Goal: Communication & Community: Participate in discussion

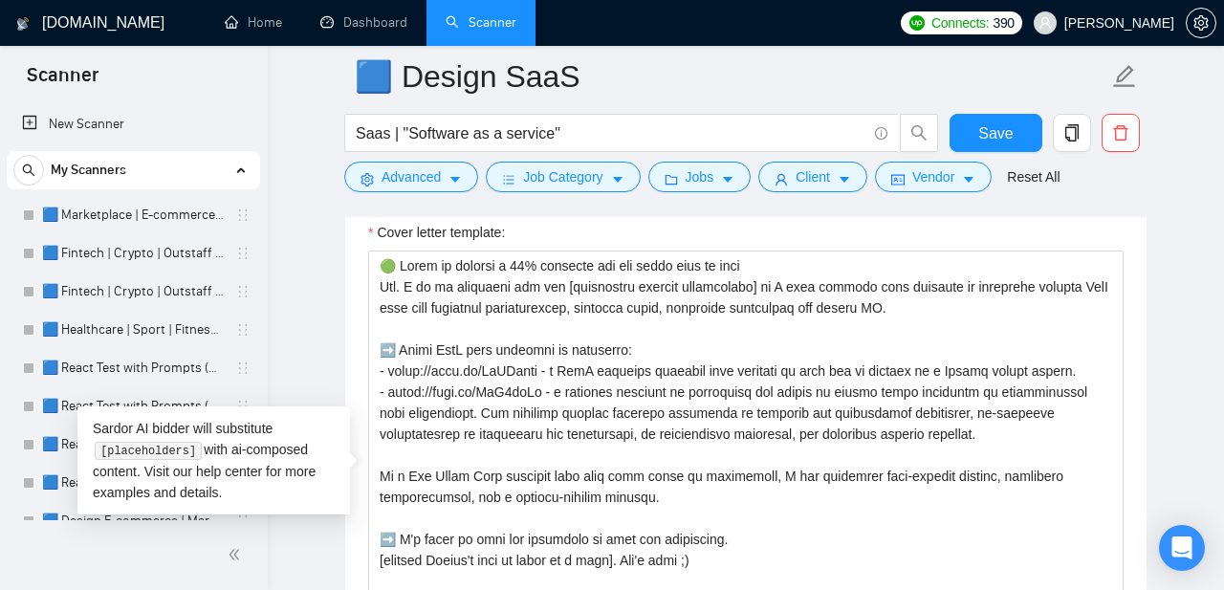
scroll to position [359, 0]
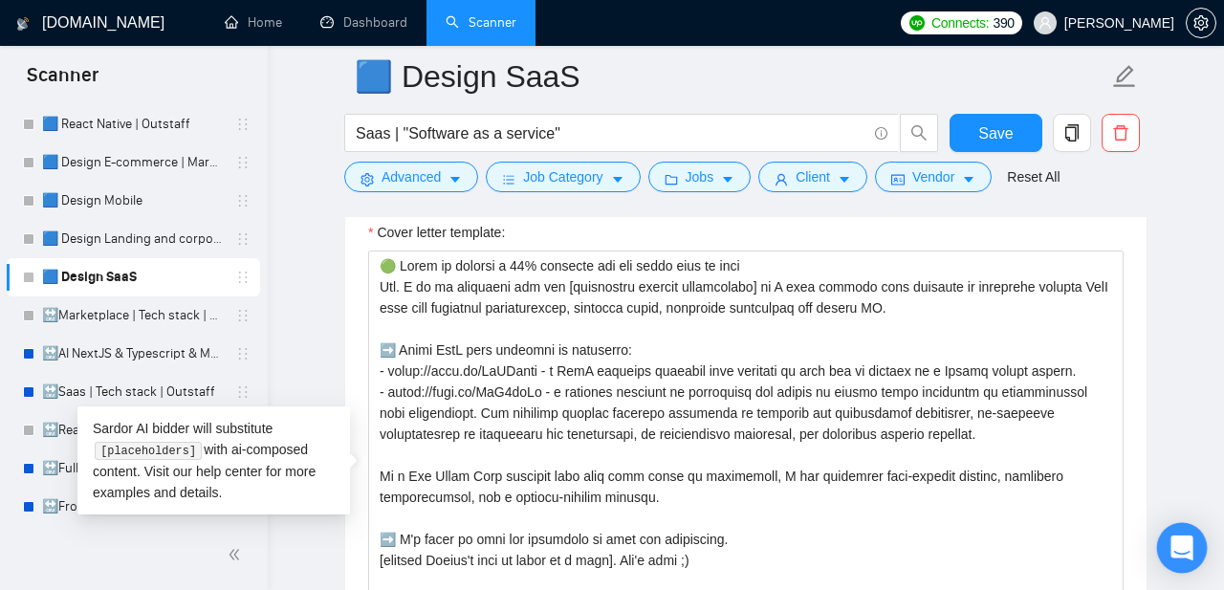
click at [1189, 540] on icon "Open Intercom Messenger" at bounding box center [1182, 548] width 22 height 25
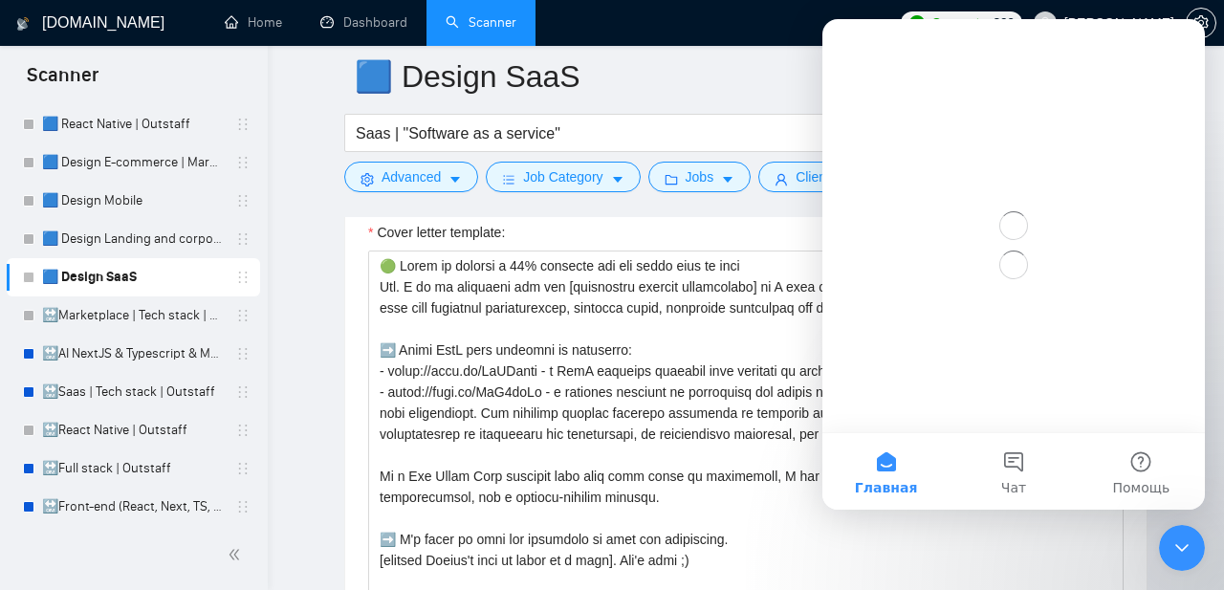
scroll to position [0, 0]
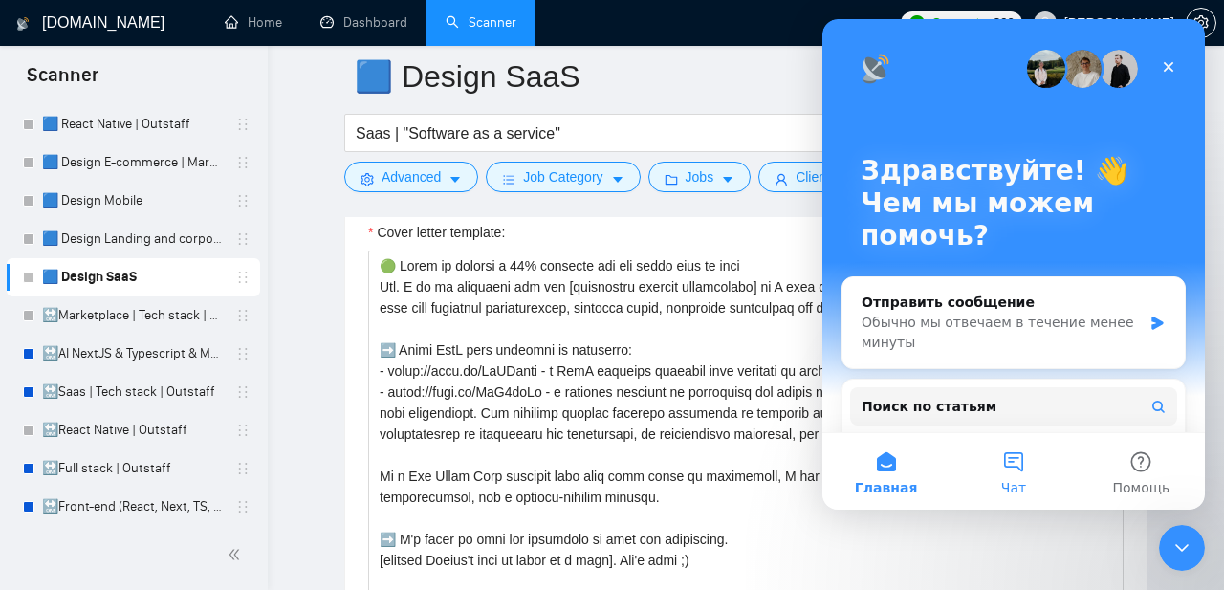
click at [1013, 469] on button "Чат" at bounding box center [1013, 471] width 127 height 77
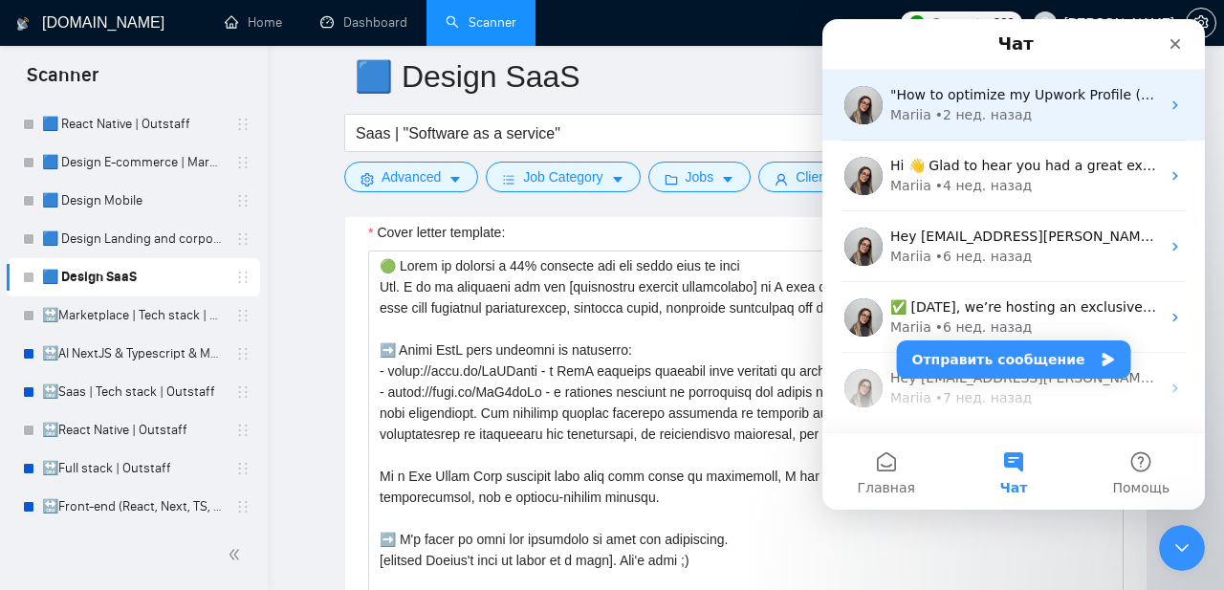
click at [991, 117] on div "• 2 нед. назад" at bounding box center [983, 115] width 97 height 20
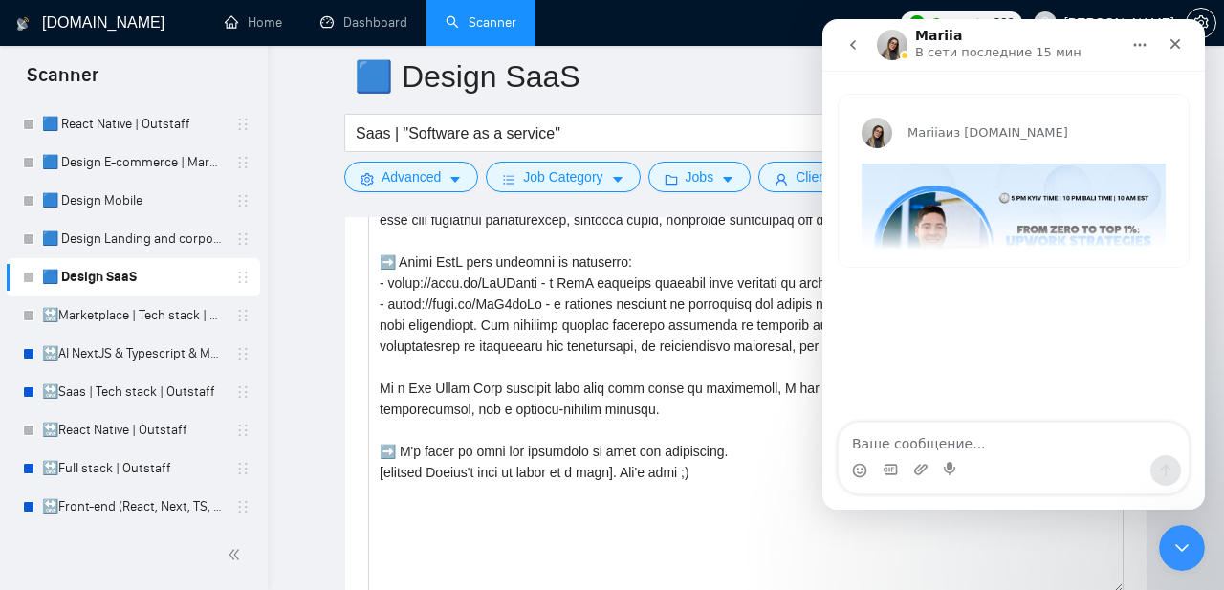
scroll to position [2372, 0]
click at [957, 217] on div "Mariia из [DOMAIN_NAME] "How to optimize my Upwork Profile (and win more Projec…" at bounding box center [1014, 181] width 350 height 172
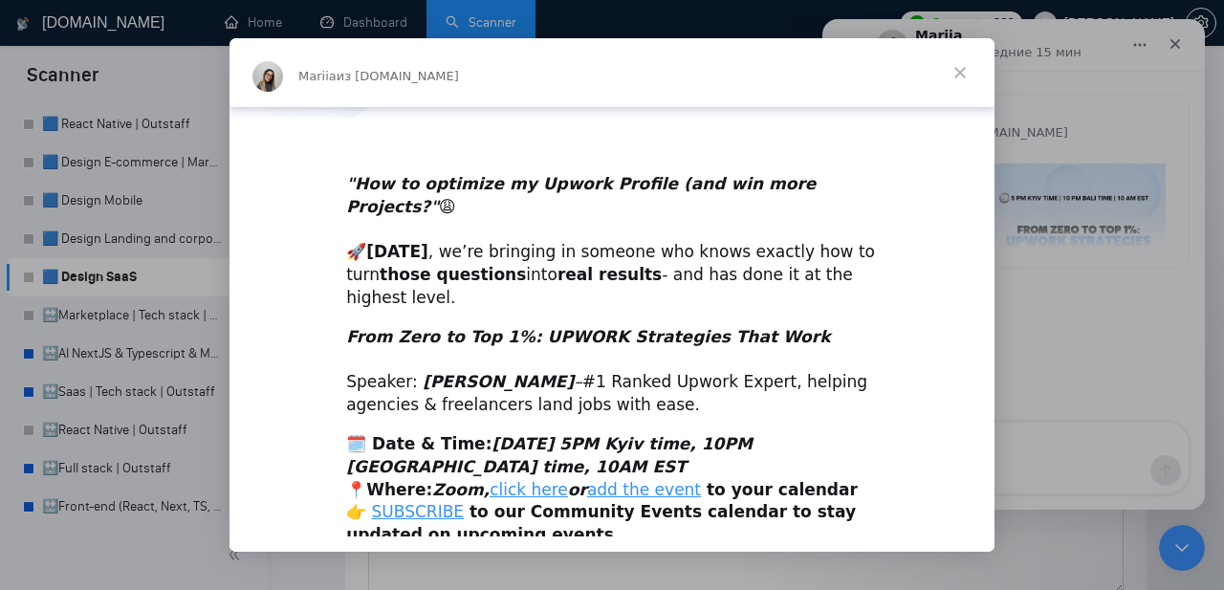
scroll to position [426, 0]
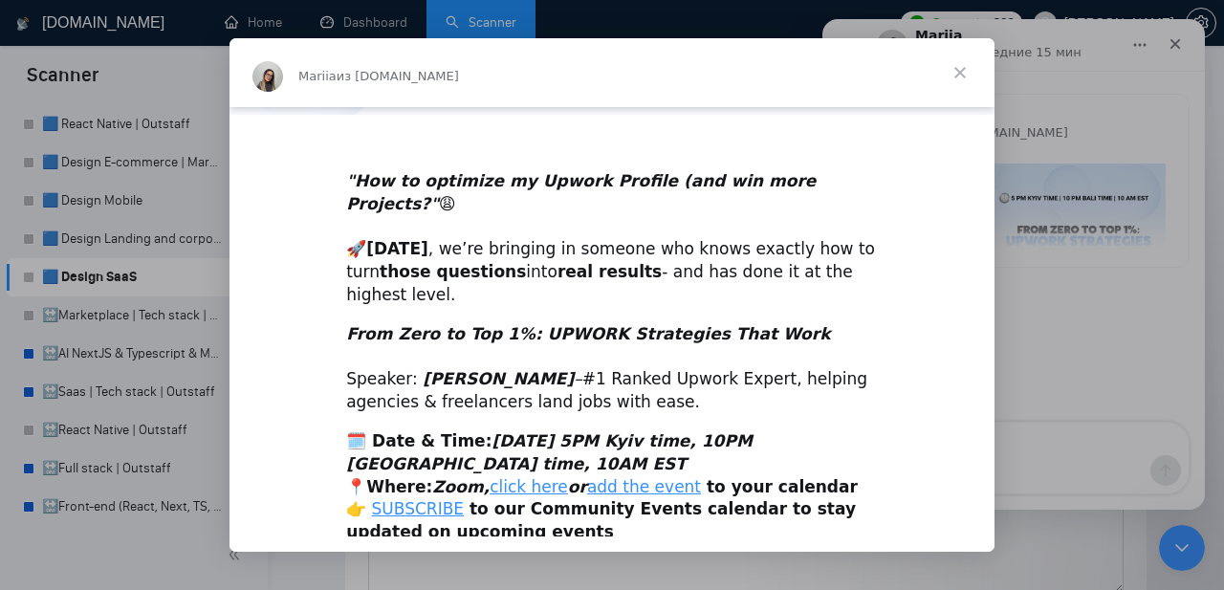
click at [962, 73] on span "Закрыть" at bounding box center [960, 72] width 69 height 69
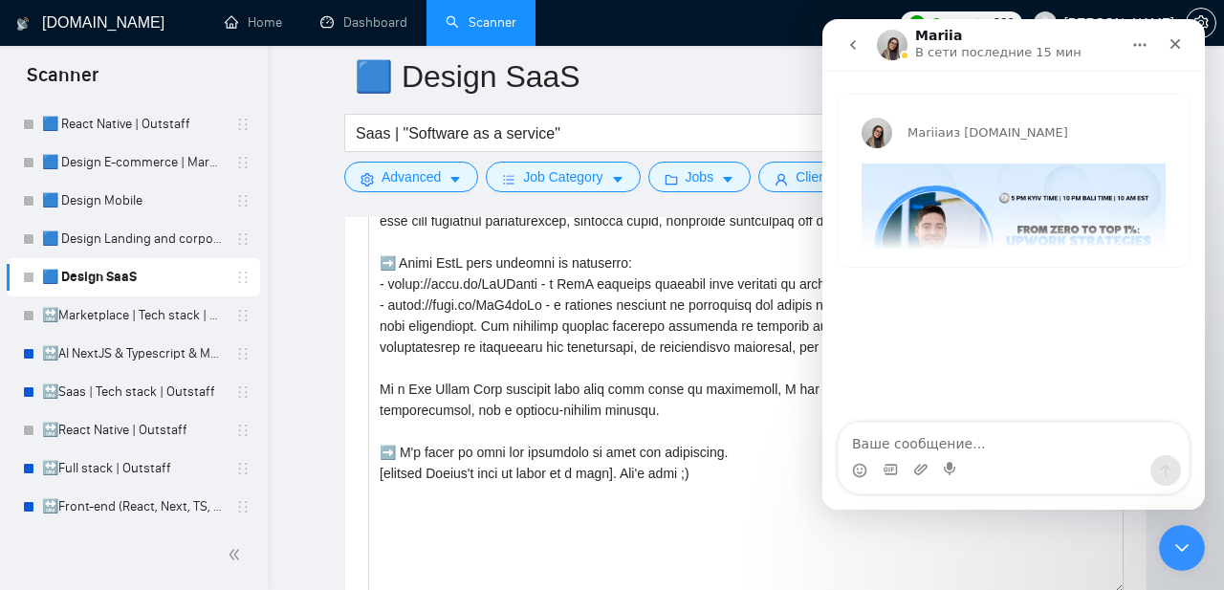
click at [851, 51] on icon "go back" at bounding box center [852, 44] width 15 height 15
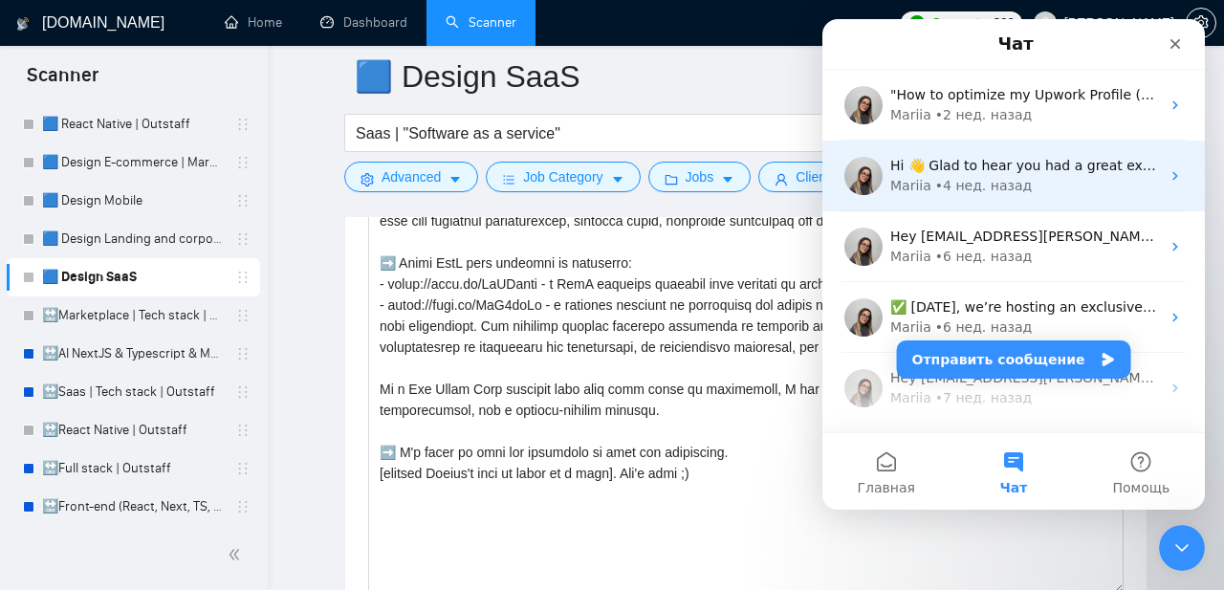
click at [937, 193] on div "• 4 нед. назад" at bounding box center [983, 186] width 97 height 20
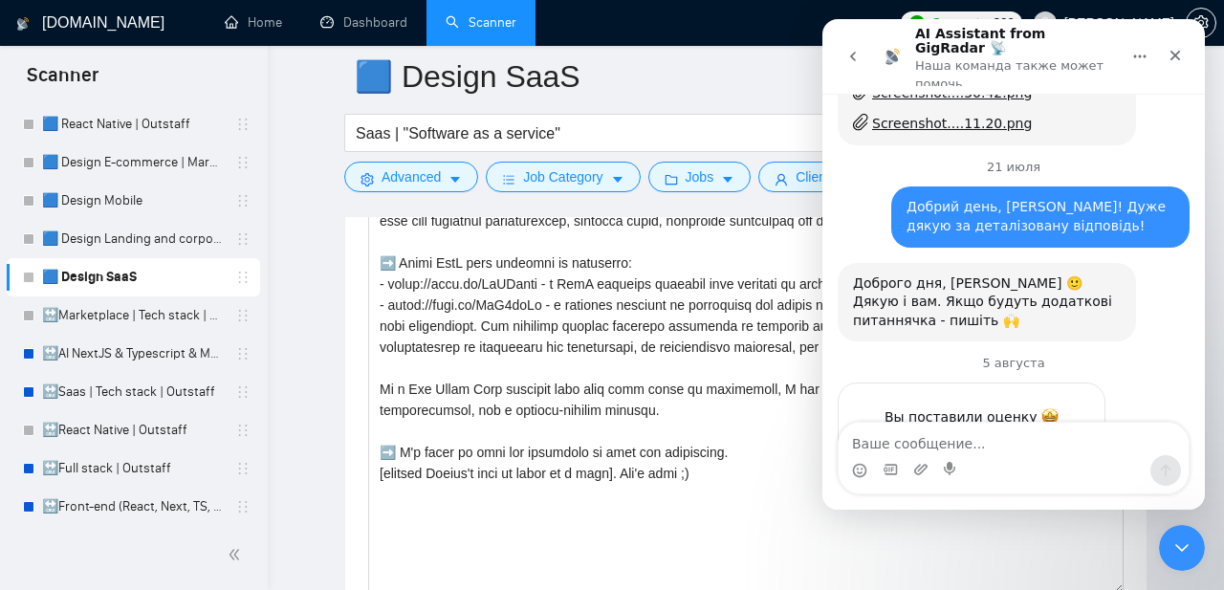
scroll to position [7299, 0]
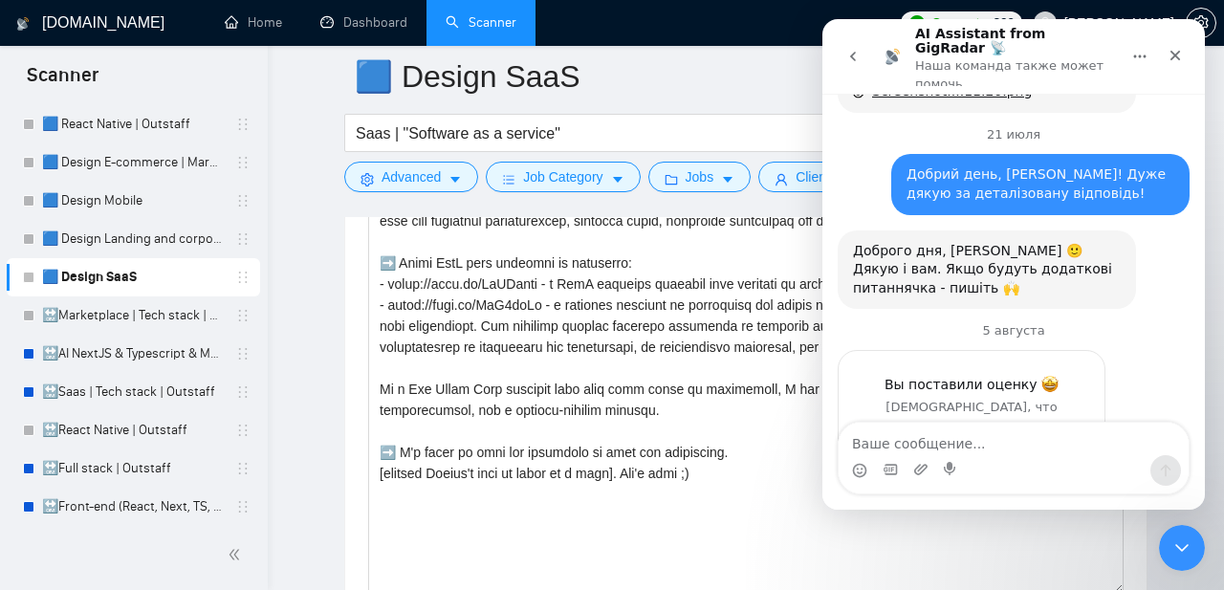
click at [857, 59] on button "go back" at bounding box center [853, 56] width 36 height 36
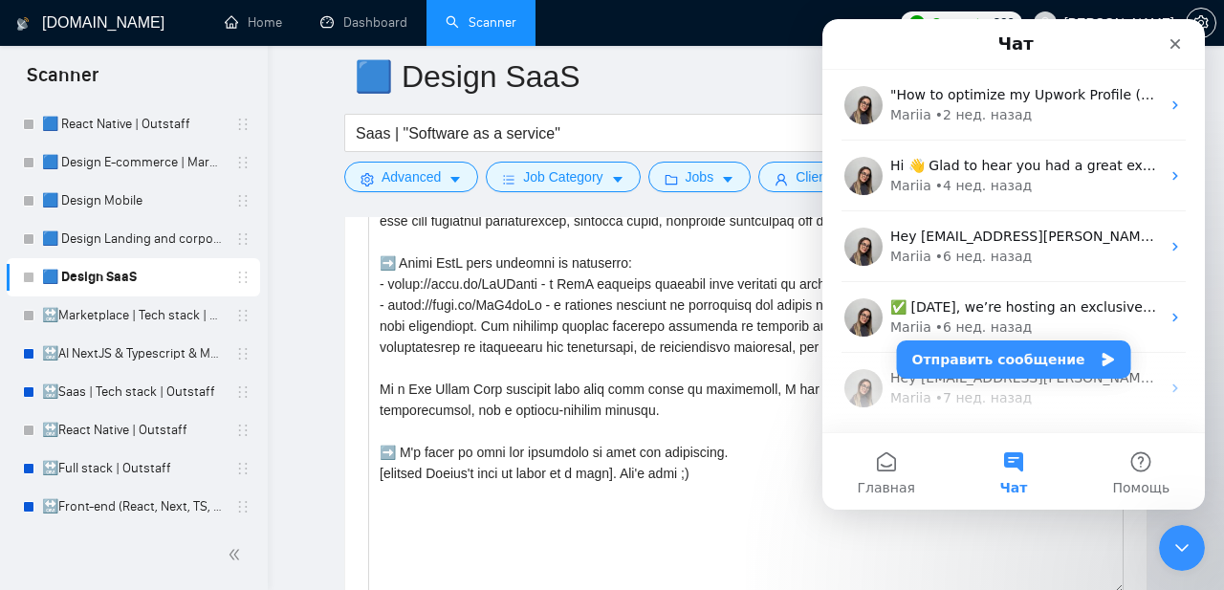
scroll to position [0, 0]
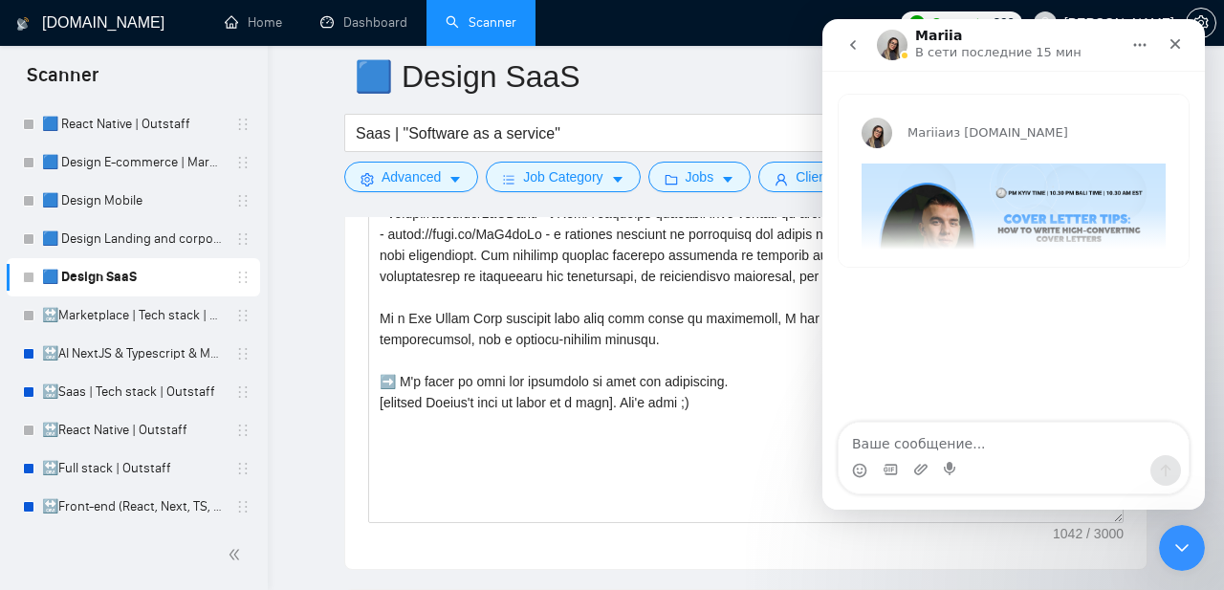
scroll to position [2447, 0]
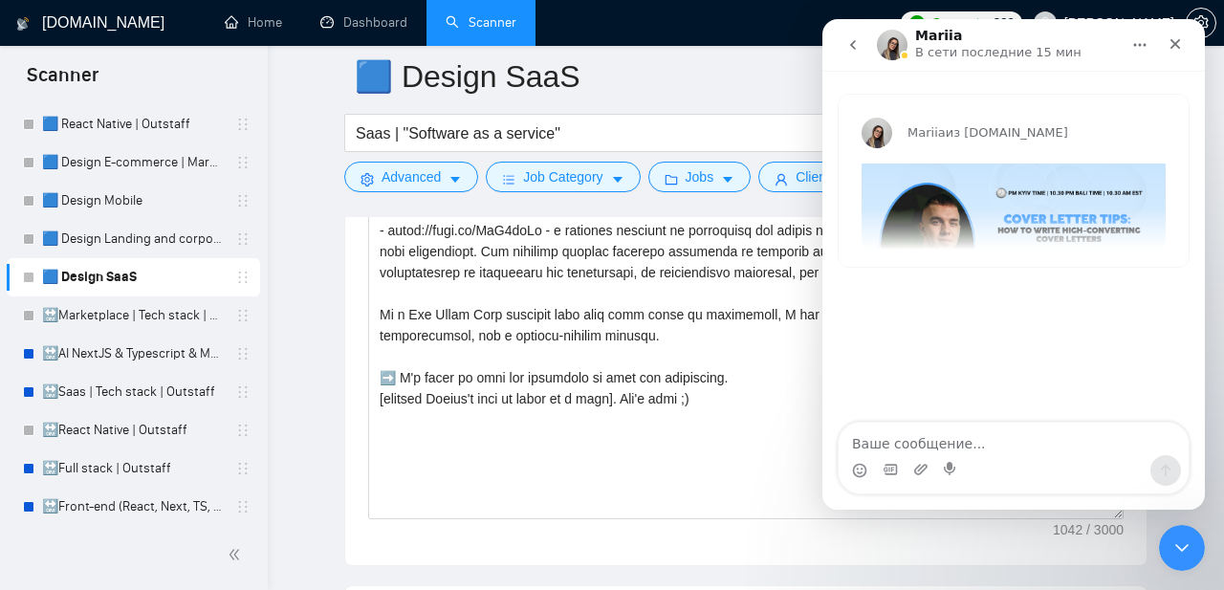
click at [987, 230] on div "Mariia из [DOMAIN_NAME] ✅ [DATE] , we’re hosting an exclusive session with Upwo…" at bounding box center [1014, 181] width 350 height 172
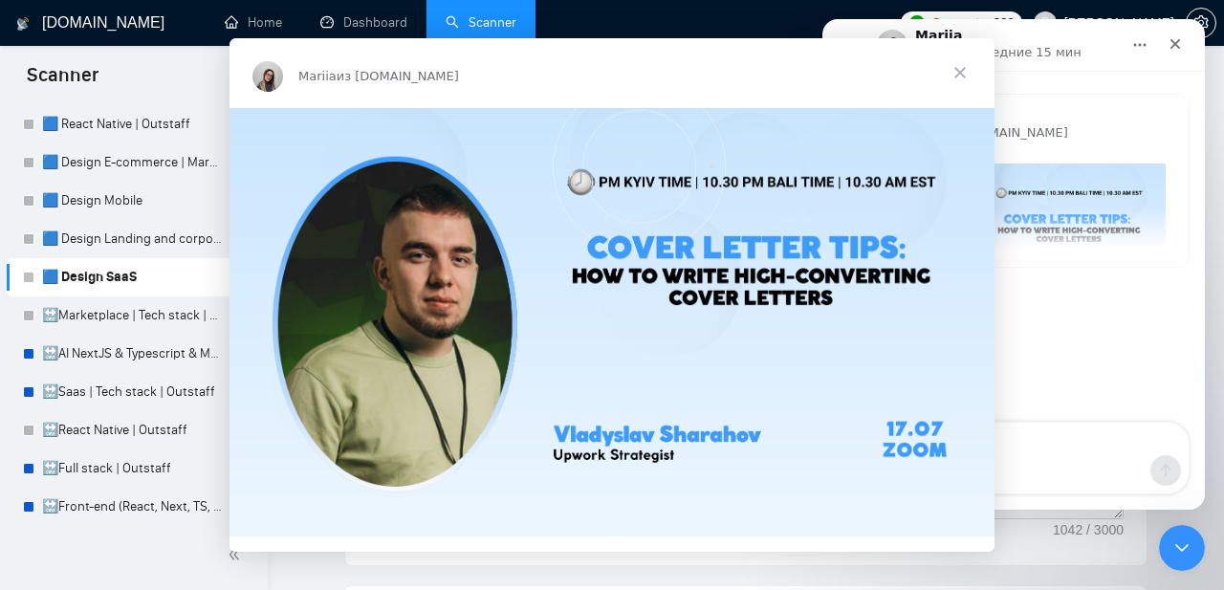
scroll to position [0, 0]
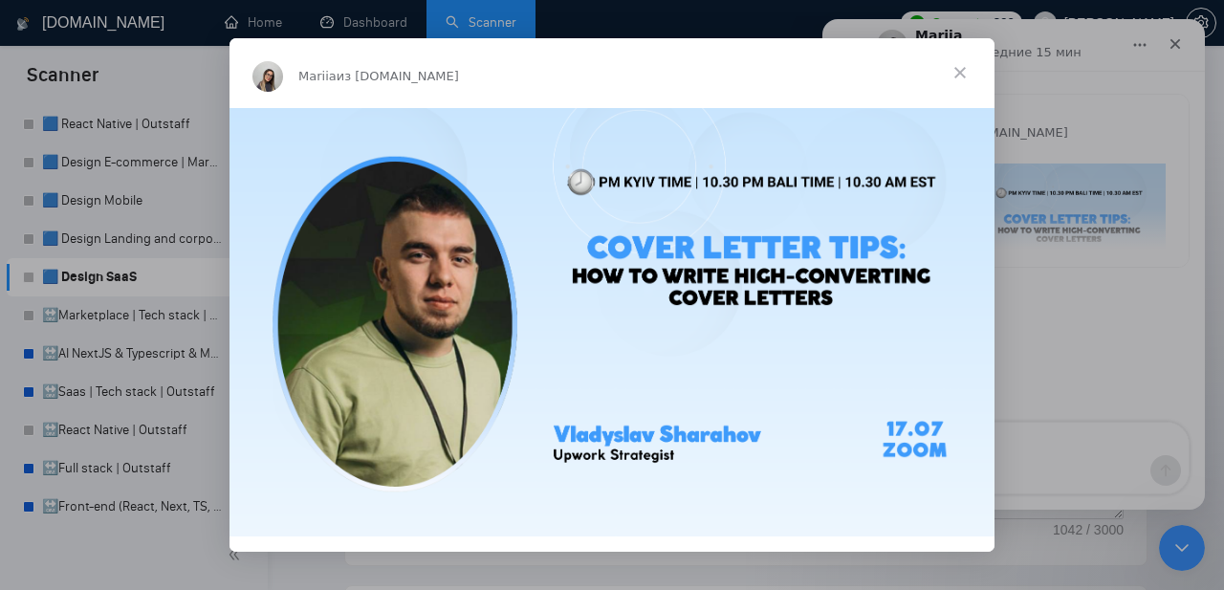
click at [967, 72] on span "Закрыть" at bounding box center [960, 72] width 69 height 69
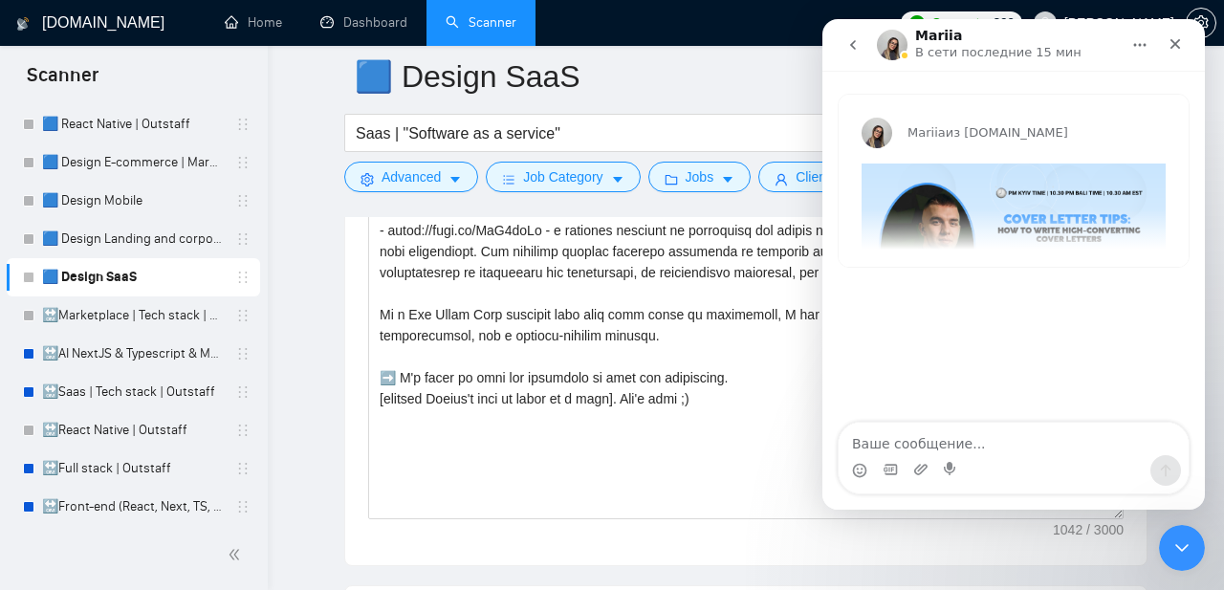
click at [861, 46] on button "go back" at bounding box center [853, 45] width 36 height 36
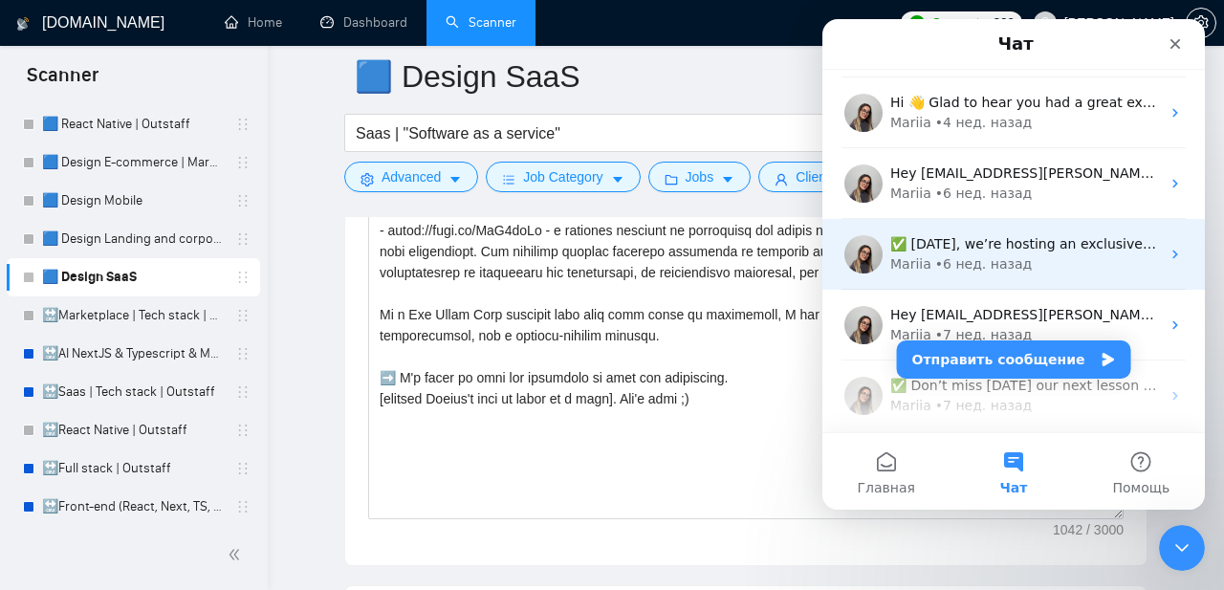
scroll to position [87, 0]
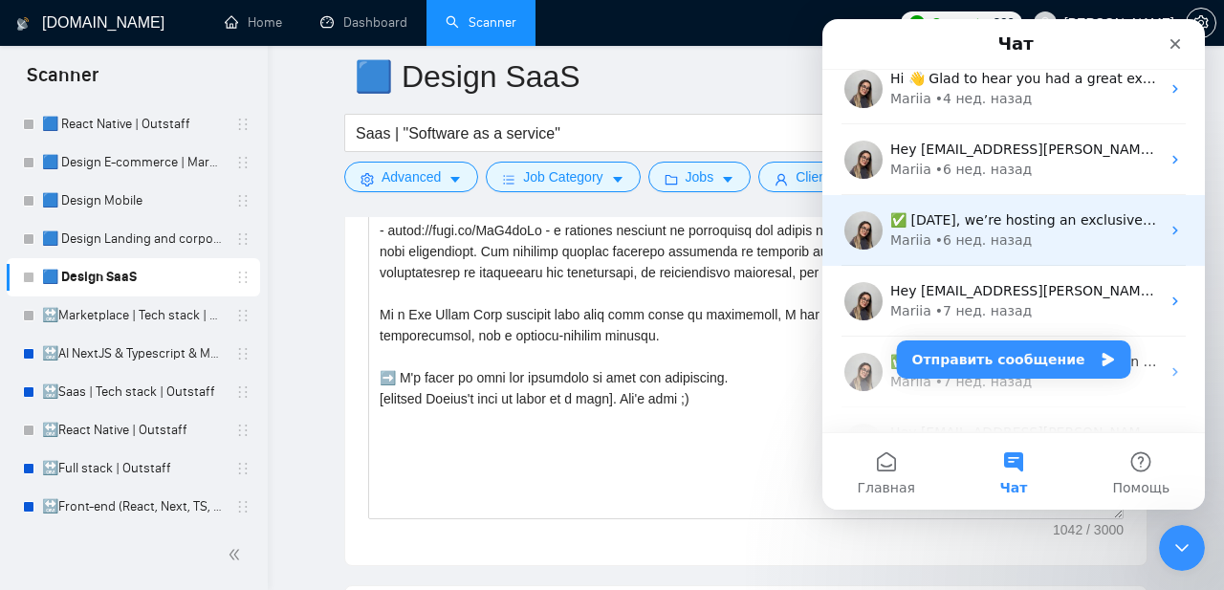
click at [981, 232] on div "• 6 нед. назад" at bounding box center [983, 240] width 97 height 20
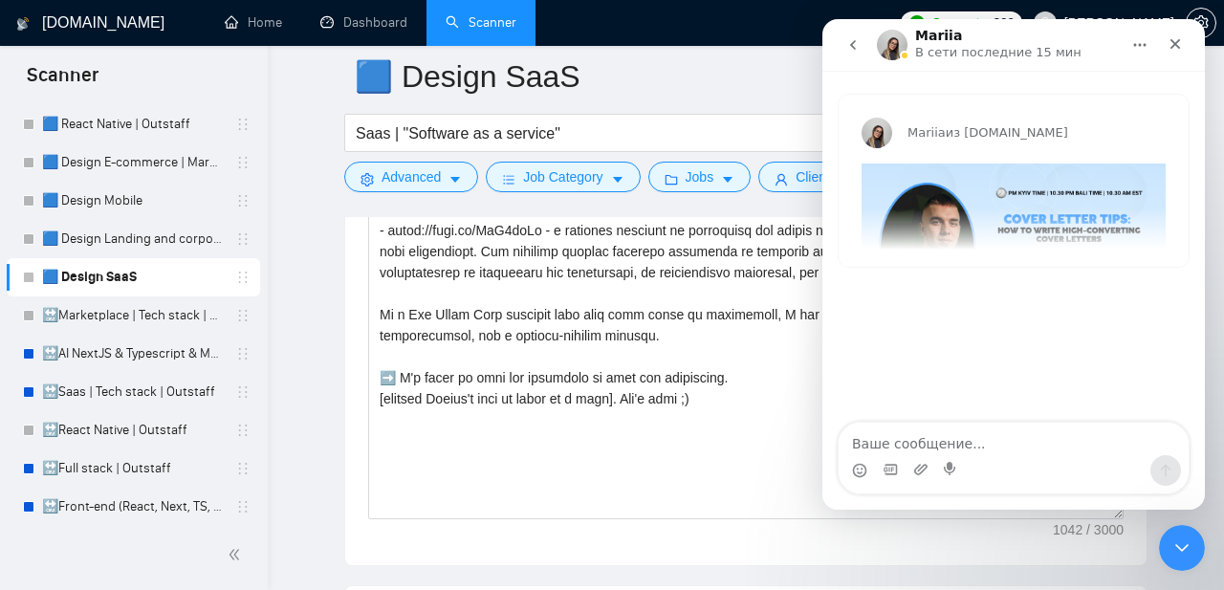
click at [857, 39] on icon "go back" at bounding box center [852, 44] width 15 height 15
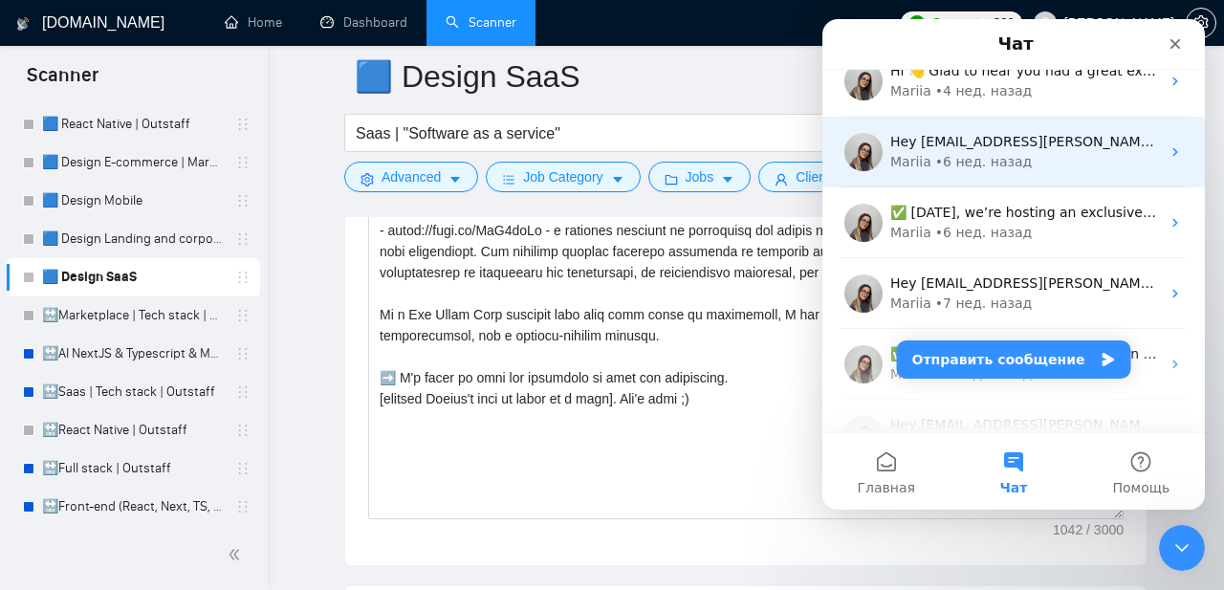
scroll to position [96, 0]
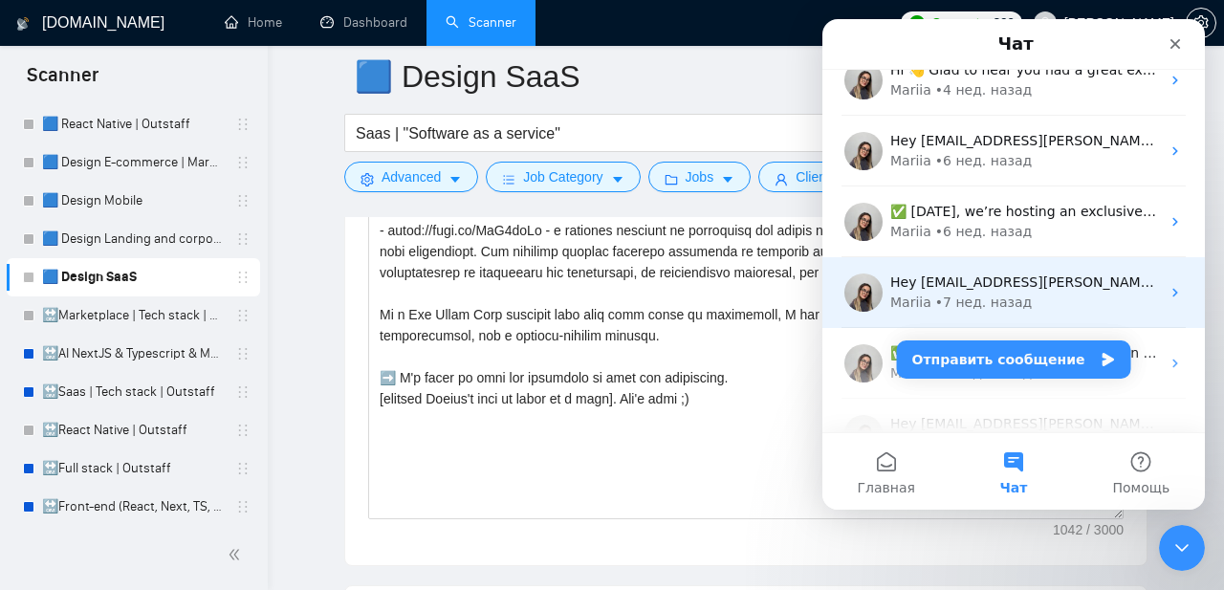
click at [954, 297] on div "• 7 нед. назад" at bounding box center [983, 303] width 97 height 20
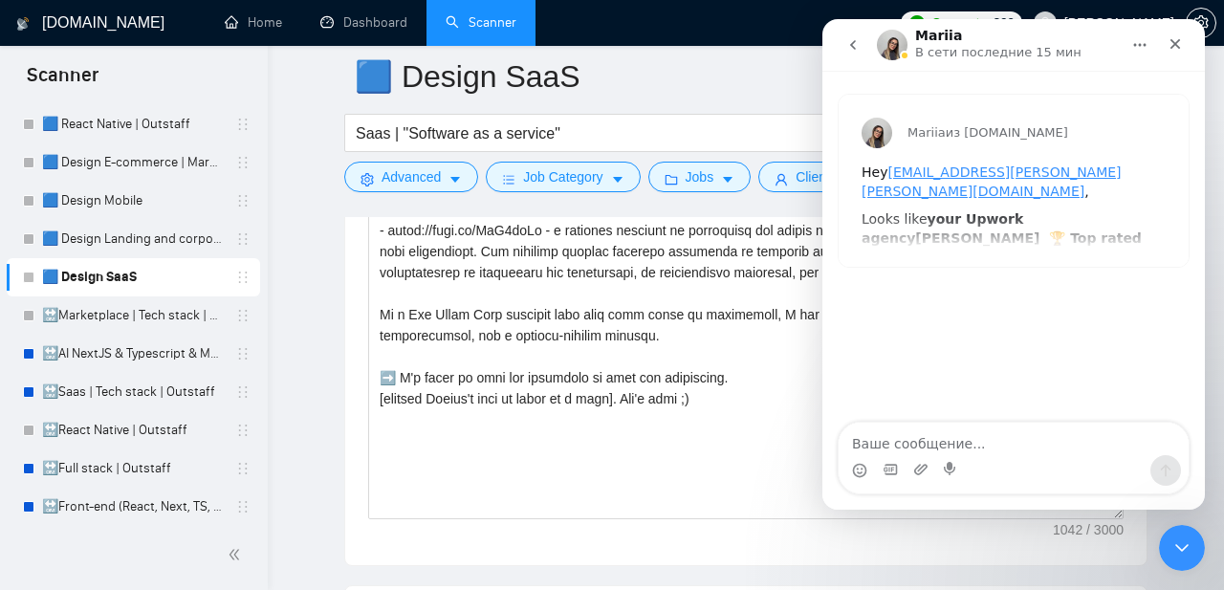
click at [922, 210] on div "Looks like your Upwork agency [PERSON_NAME] 🏆 Top rated plus React agency ran o…" at bounding box center [1014, 238] width 304 height 56
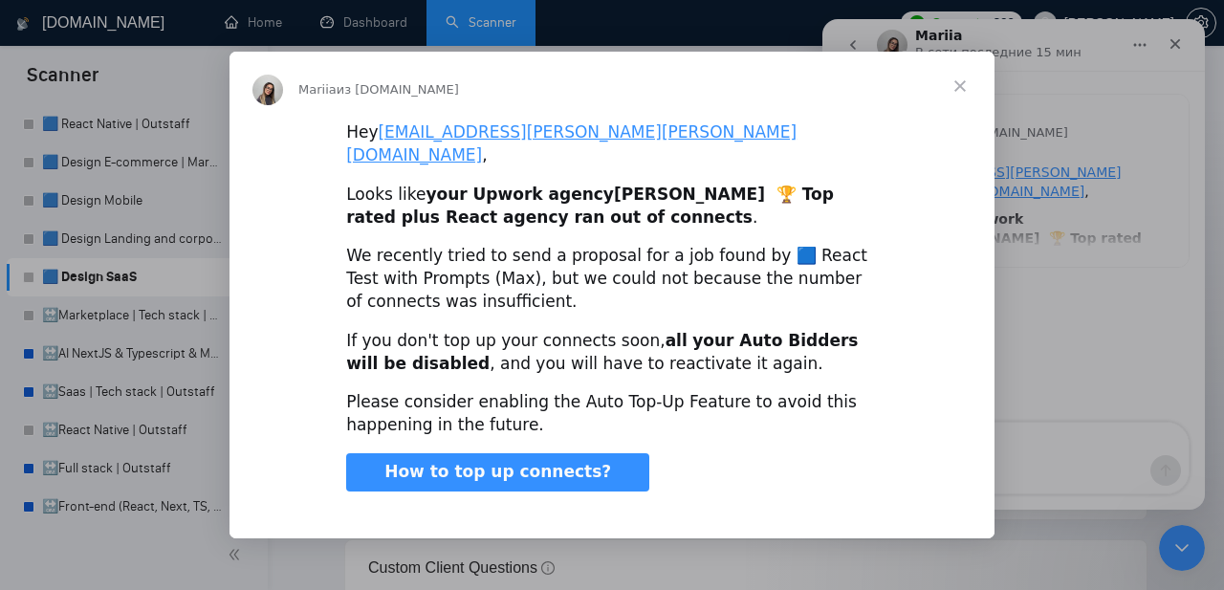
scroll to position [2511, 0]
click at [957, 97] on span "Закрыть" at bounding box center [960, 86] width 69 height 69
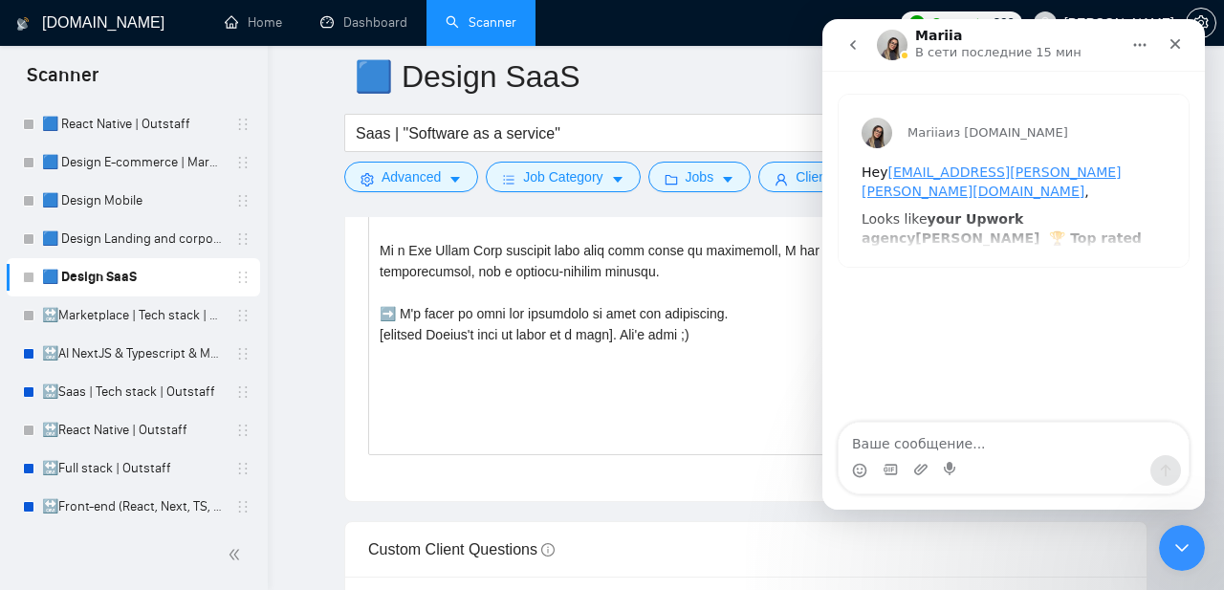
click at [853, 46] on icon "go back" at bounding box center [853, 45] width 6 height 10
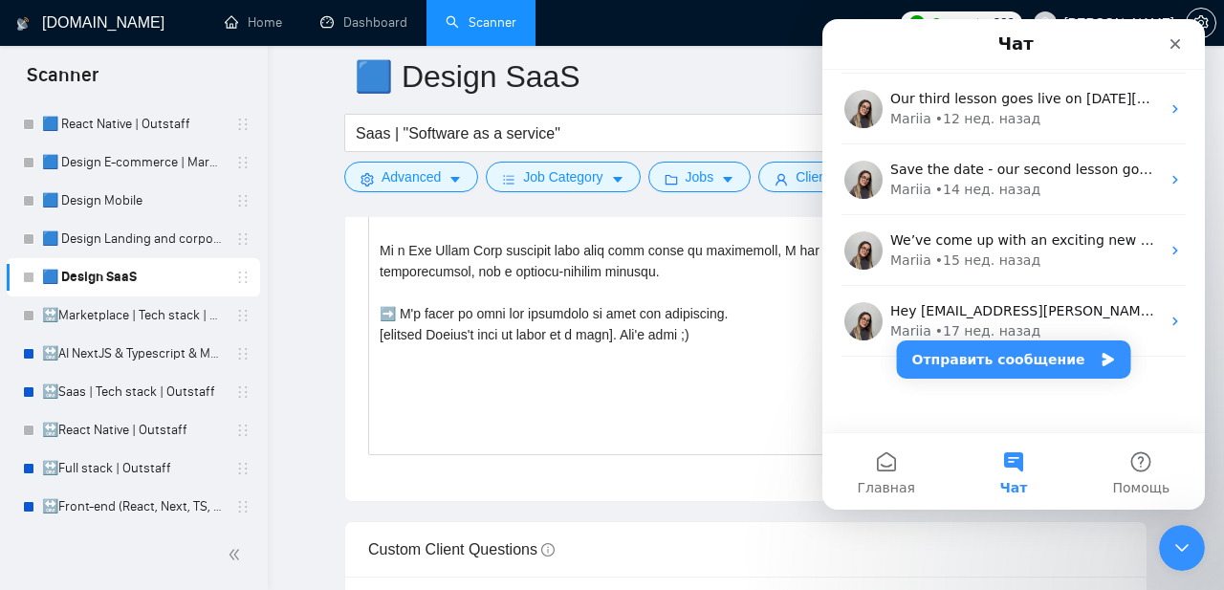
scroll to position [563, 0]
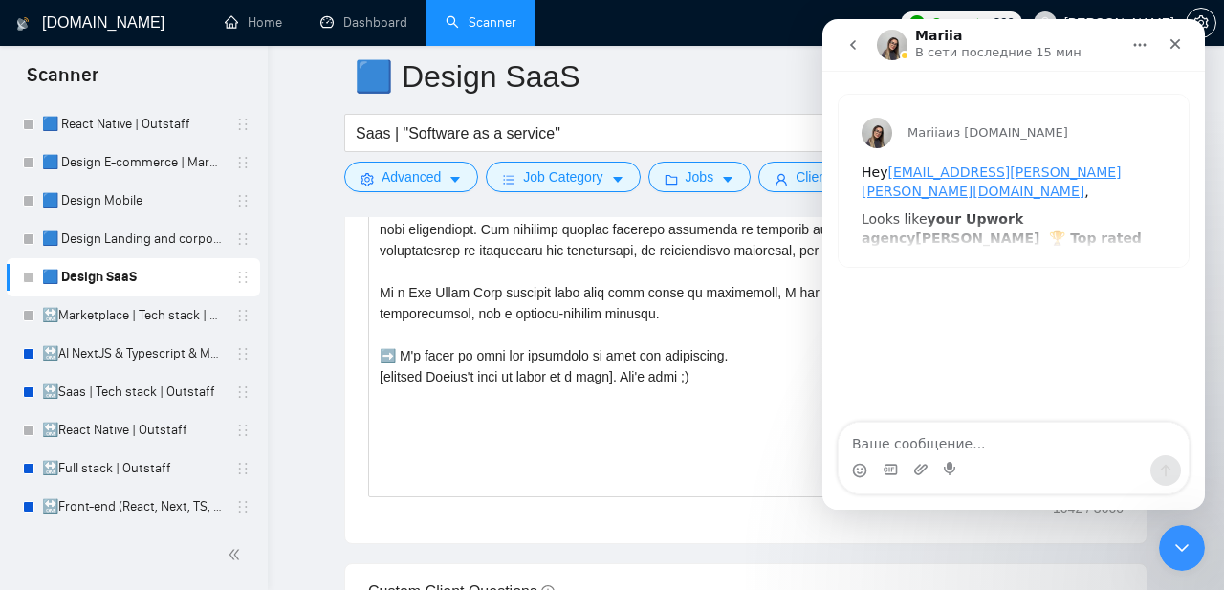
scroll to position [2471, 0]
click at [1177, 46] on icon "Закрыть" at bounding box center [1176, 44] width 11 height 11
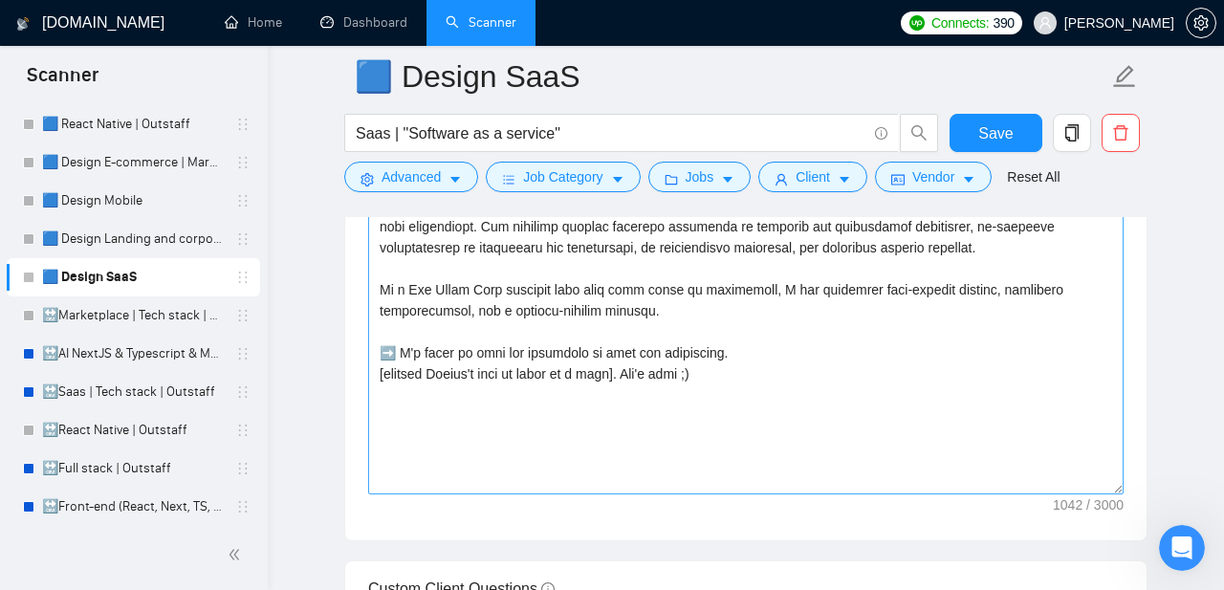
scroll to position [0, 0]
